Goal: Find specific page/section: Find specific page/section

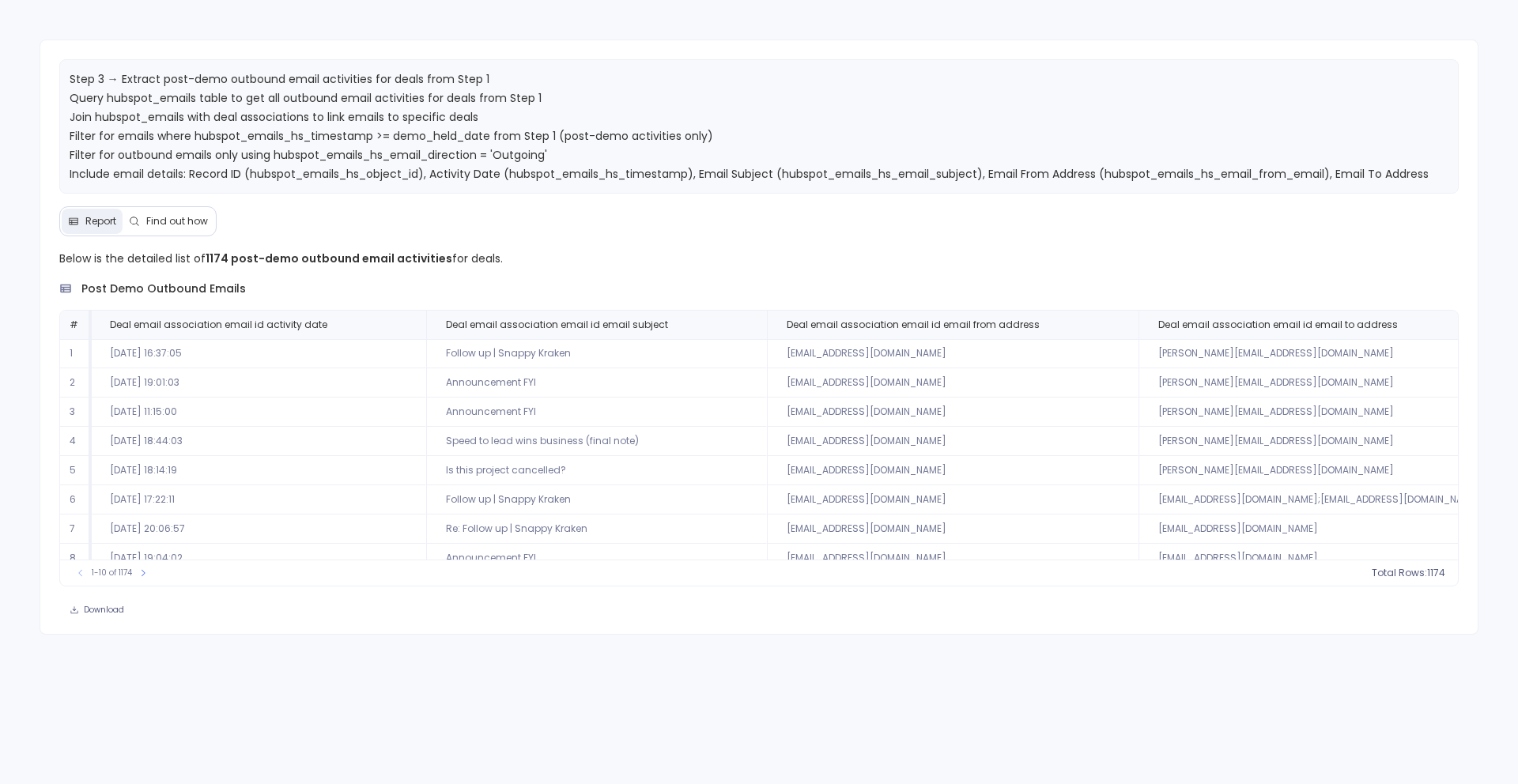
scroll to position [76, 725]
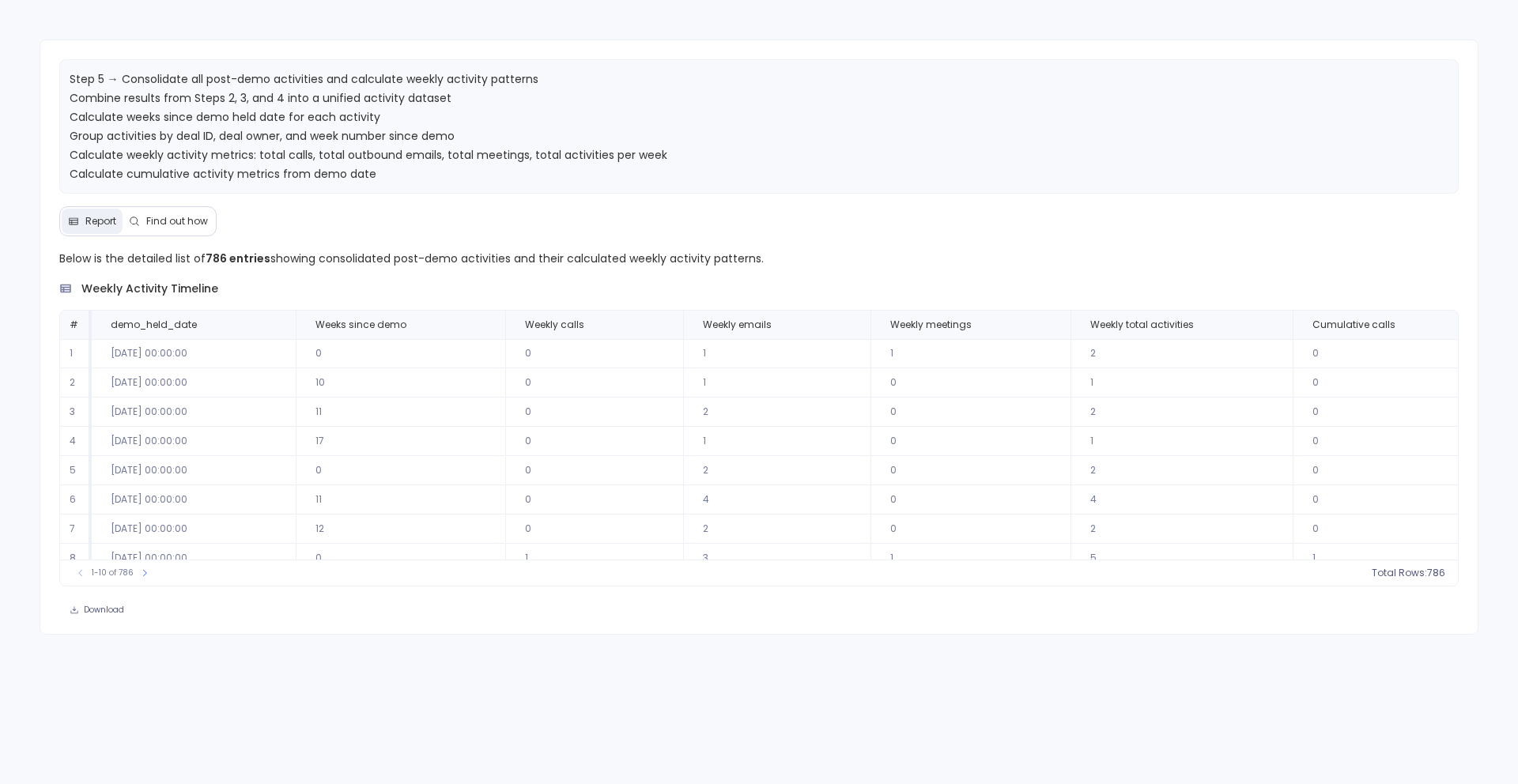
click at [909, 554] on td "1" at bounding box center [970, 558] width 200 height 29
